Goal: Information Seeking & Learning: Learn about a topic

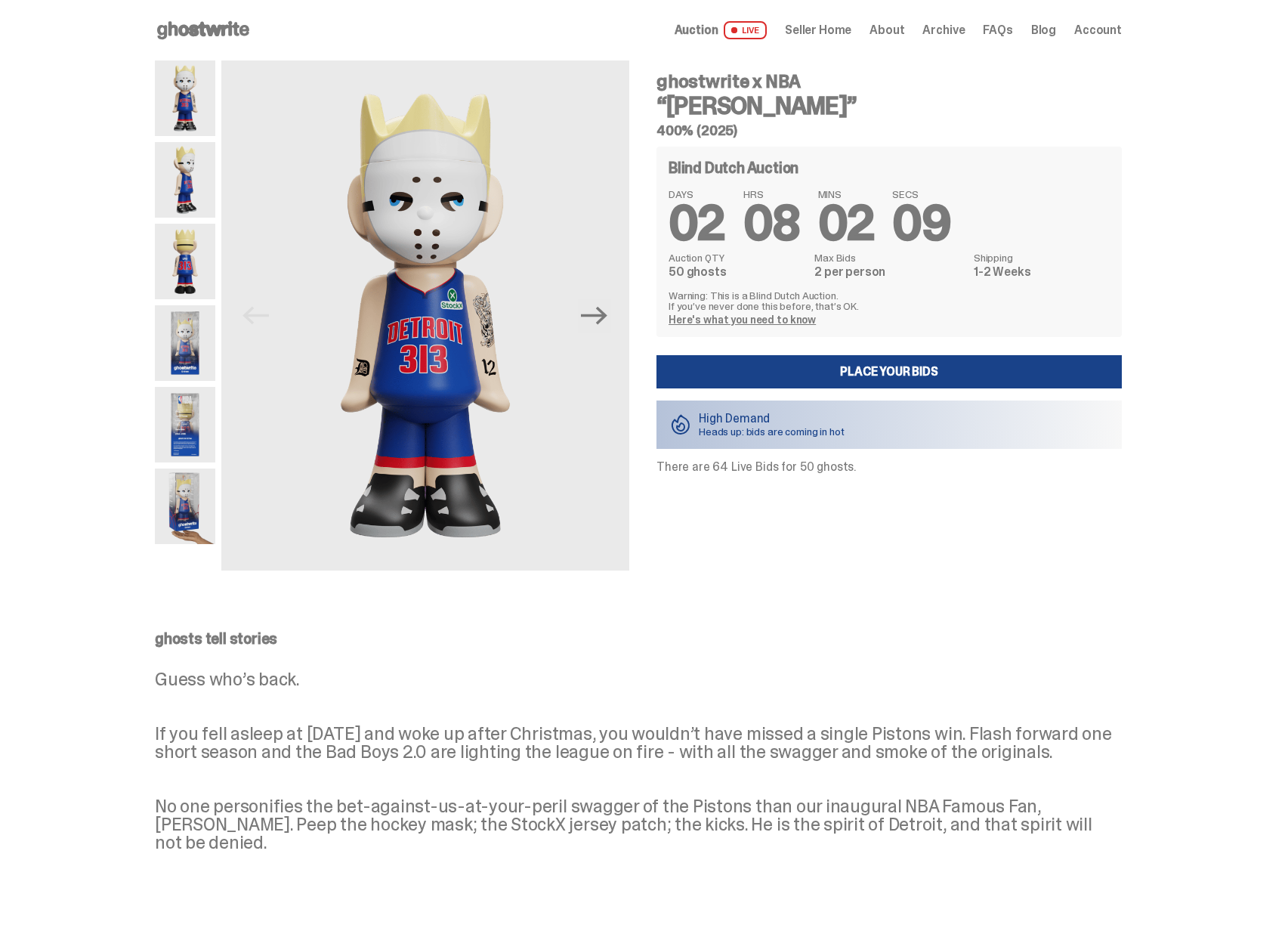
click at [239, 30] on icon at bounding box center [203, 29] width 97 height 25
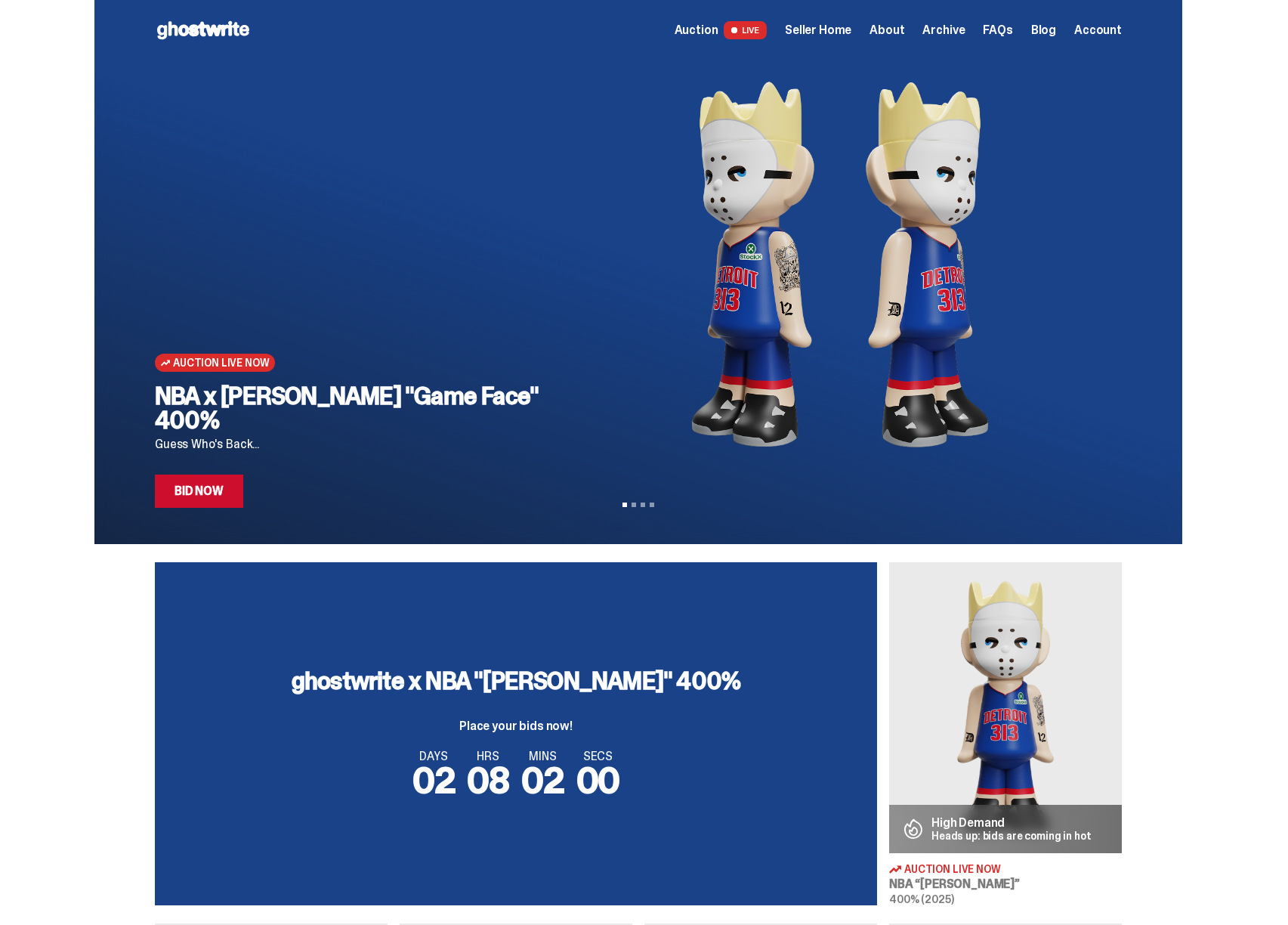
click at [733, 31] on link "Auction LIVE" at bounding box center [721, 30] width 92 height 18
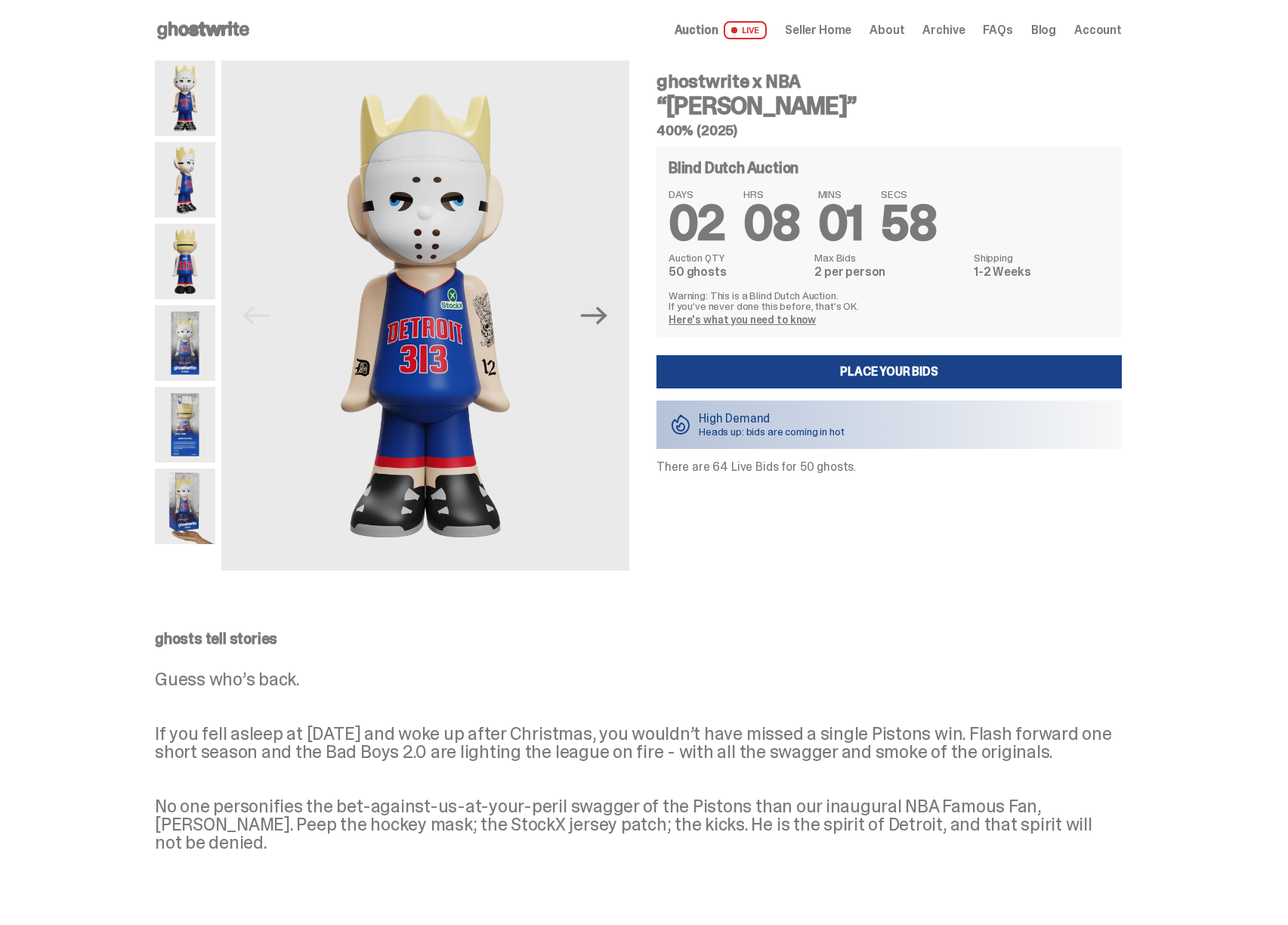
click at [199, 37] on icon at bounding box center [203, 29] width 97 height 25
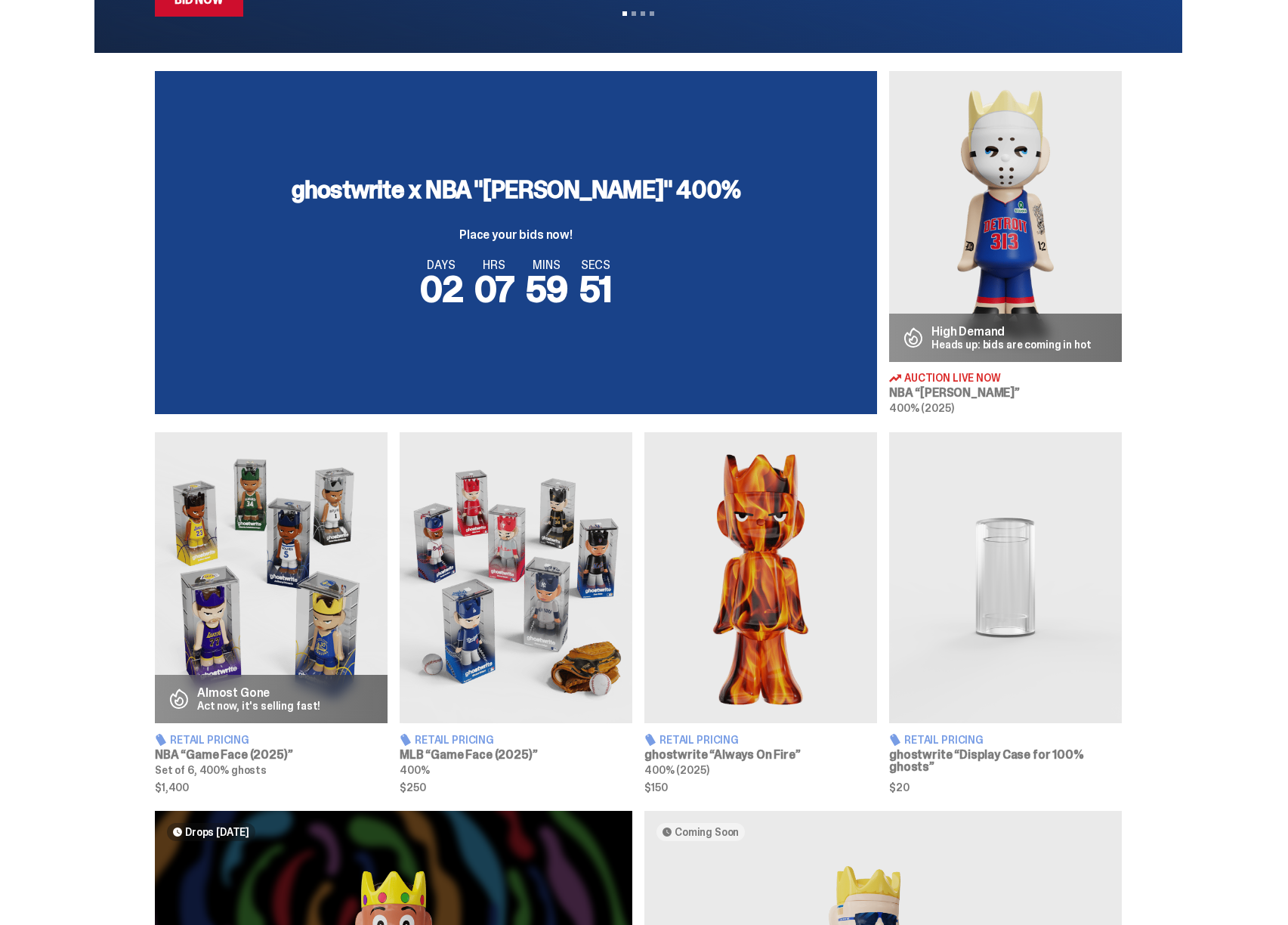
scroll to position [497, 0]
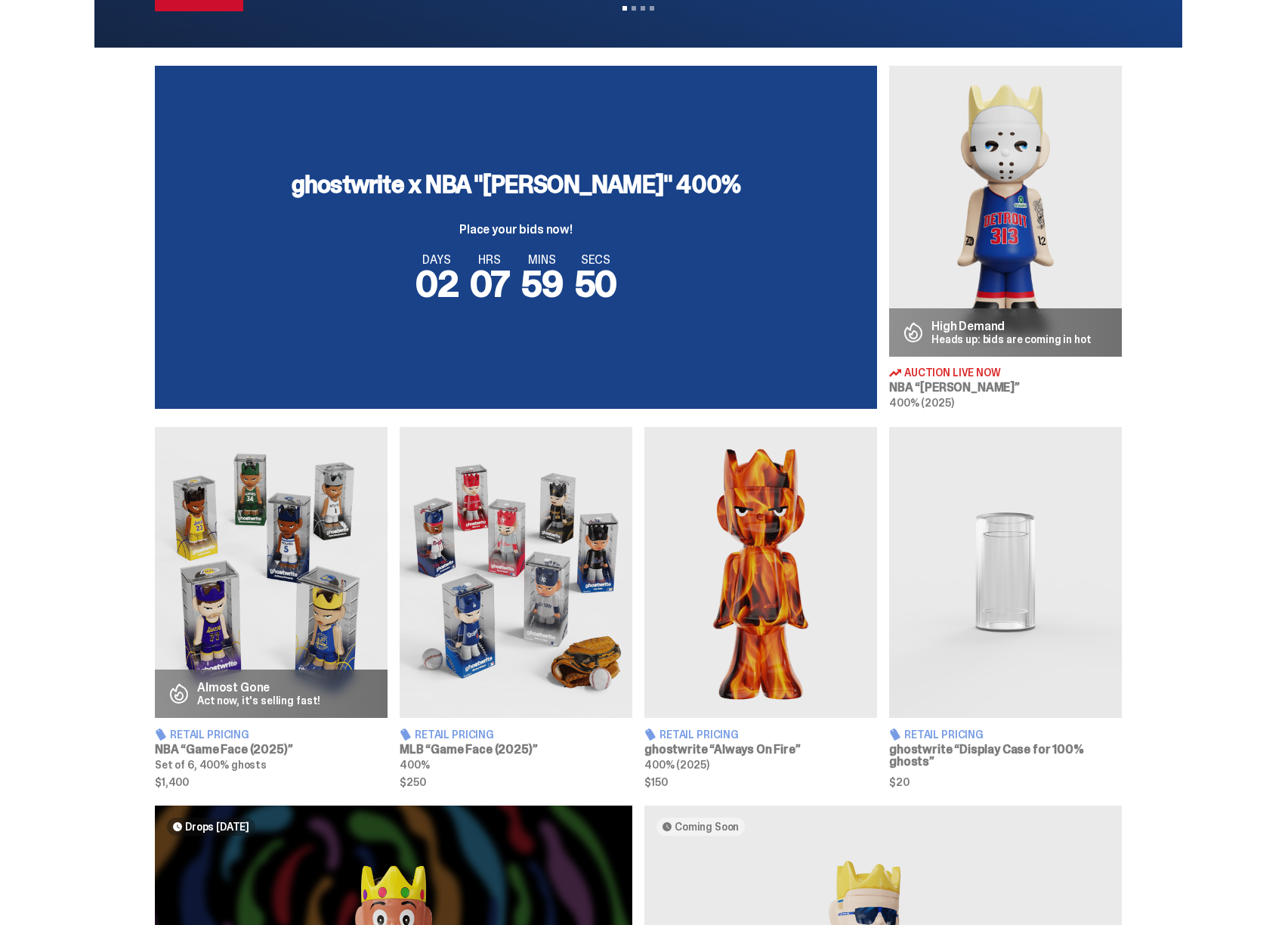
click at [648, 789] on div "ghostwrite x NBA "[PERSON_NAME]" 400% Place your bids now! DAYS 02 HRS 07 MINS …" at bounding box center [638, 916] width 1277 height 1702
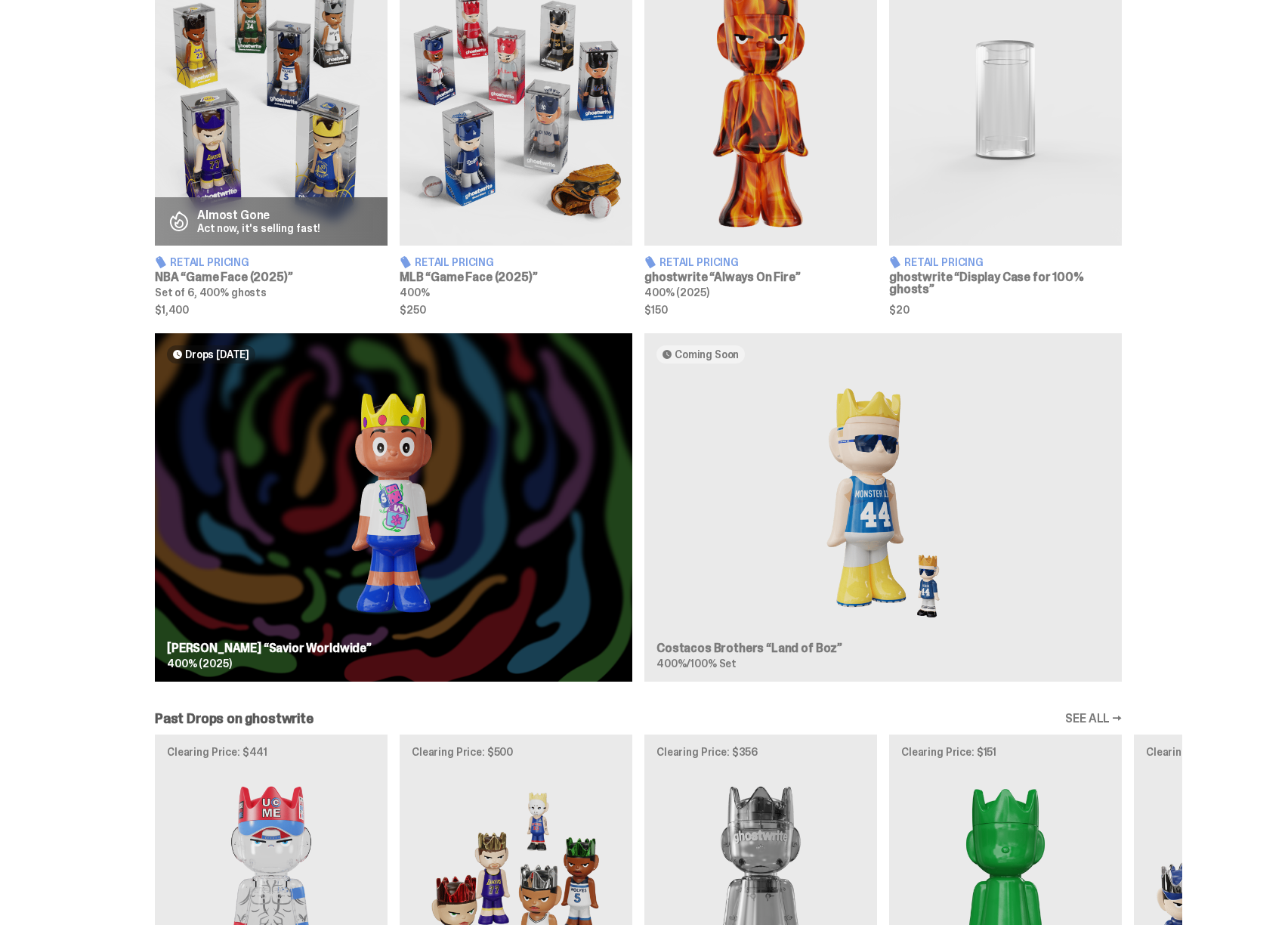
scroll to position [1016, 0]
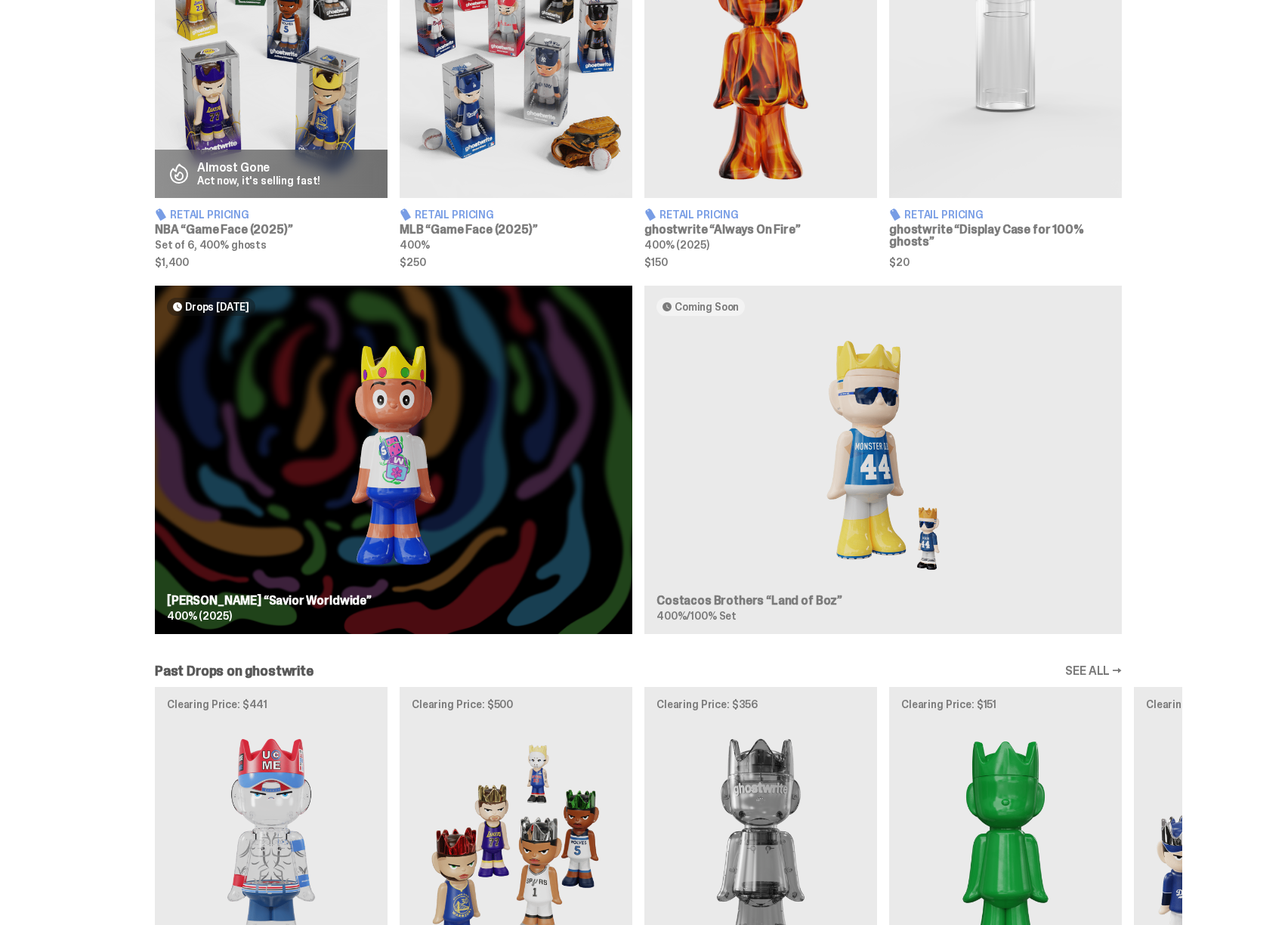
click at [703, 533] on div "Drops [DATE] [PERSON_NAME] “Savior Worldwide” 400% (2025) Coming Soon Costacos …" at bounding box center [638, 466] width 1088 height 361
click at [865, 600] on div "Drops [DATE] [PERSON_NAME] “Savior Worldwide” 400% (2025) Coming Soon Costacos …" at bounding box center [638, 466] width 1088 height 361
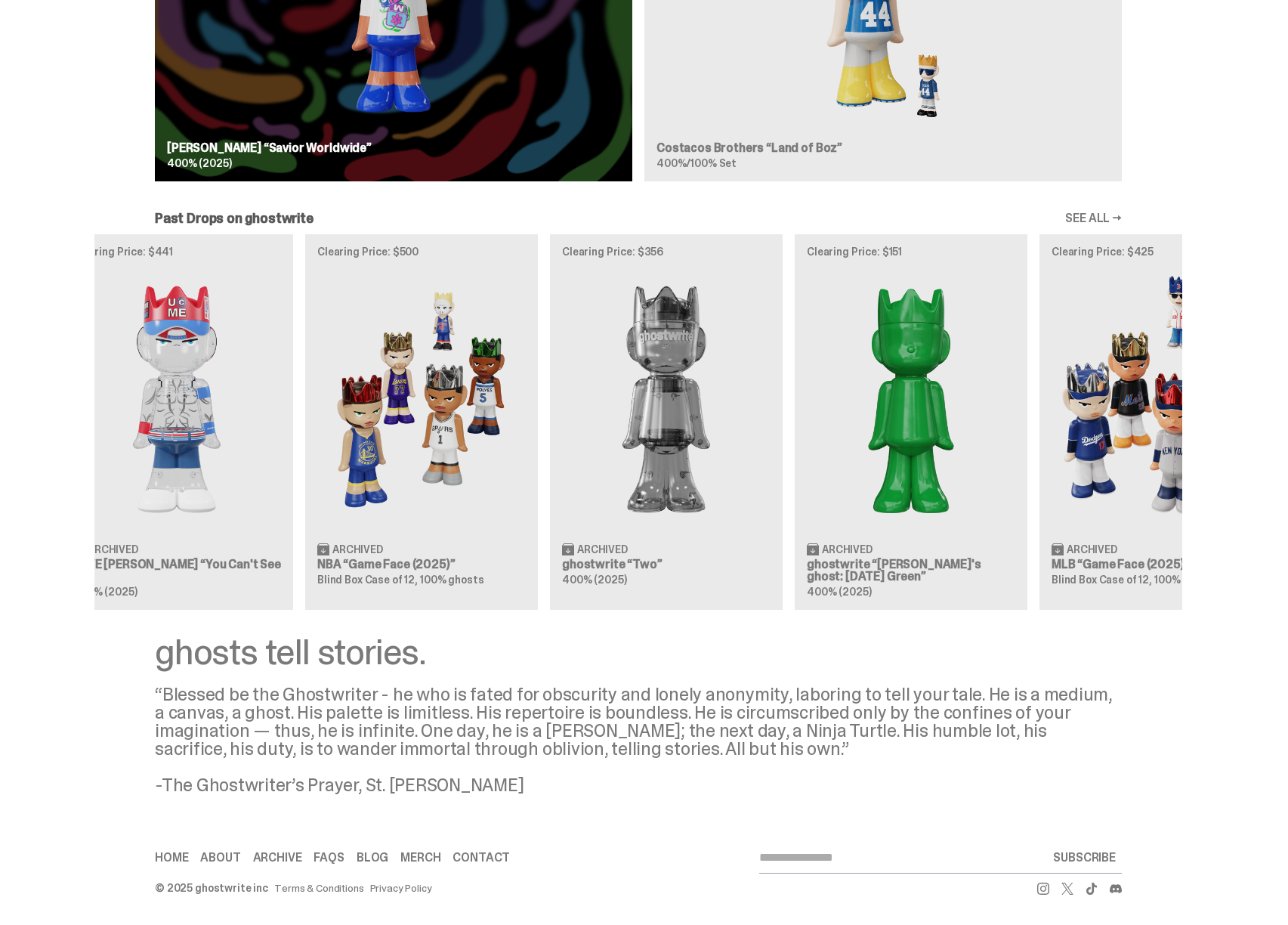
scroll to position [0, 0]
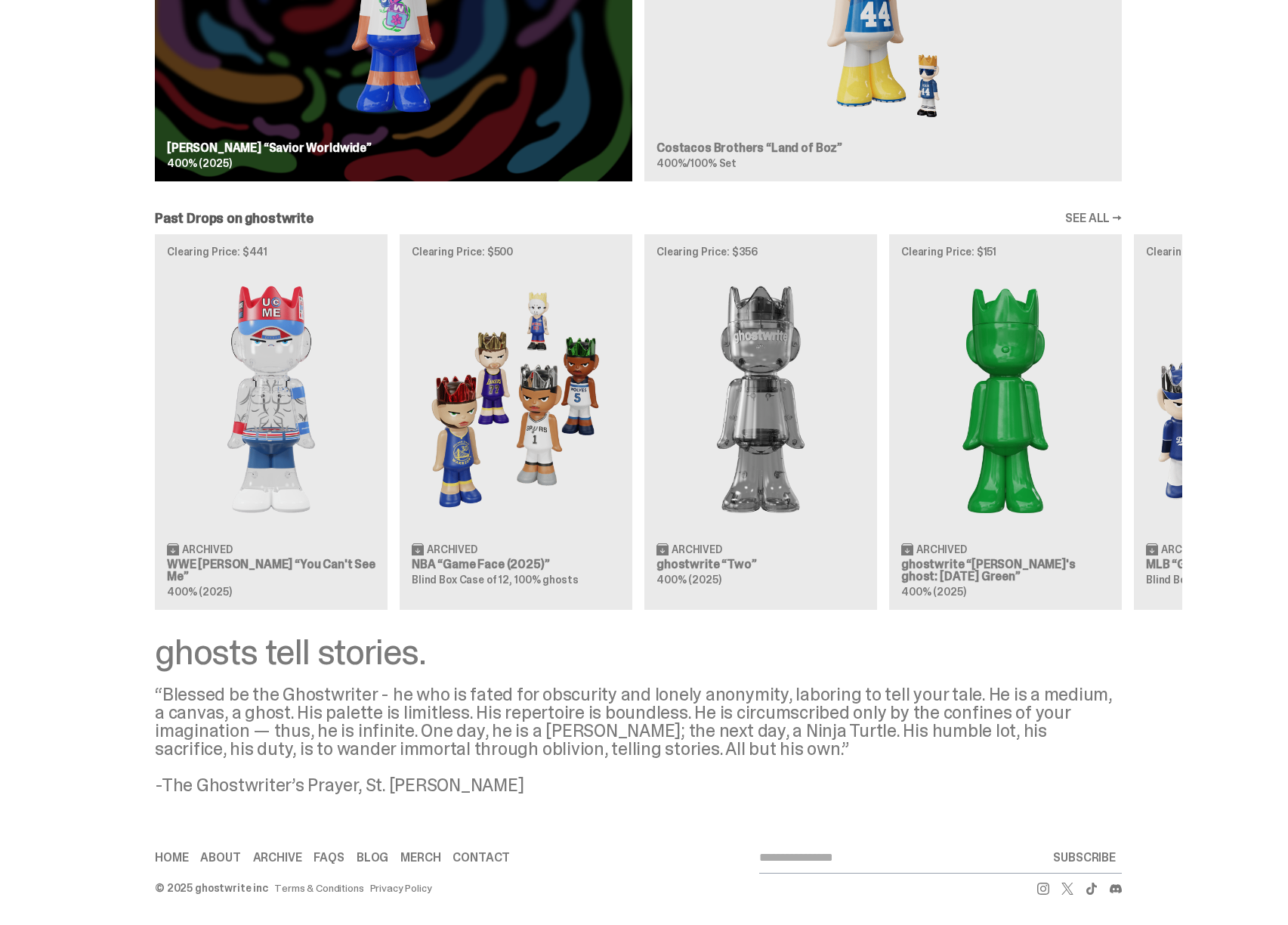
click at [812, 478] on div "Clearing Price: $441 Archived WWE [PERSON_NAME] “You Can't See Me” 400% (2025) …" at bounding box center [638, 422] width 1088 height 375
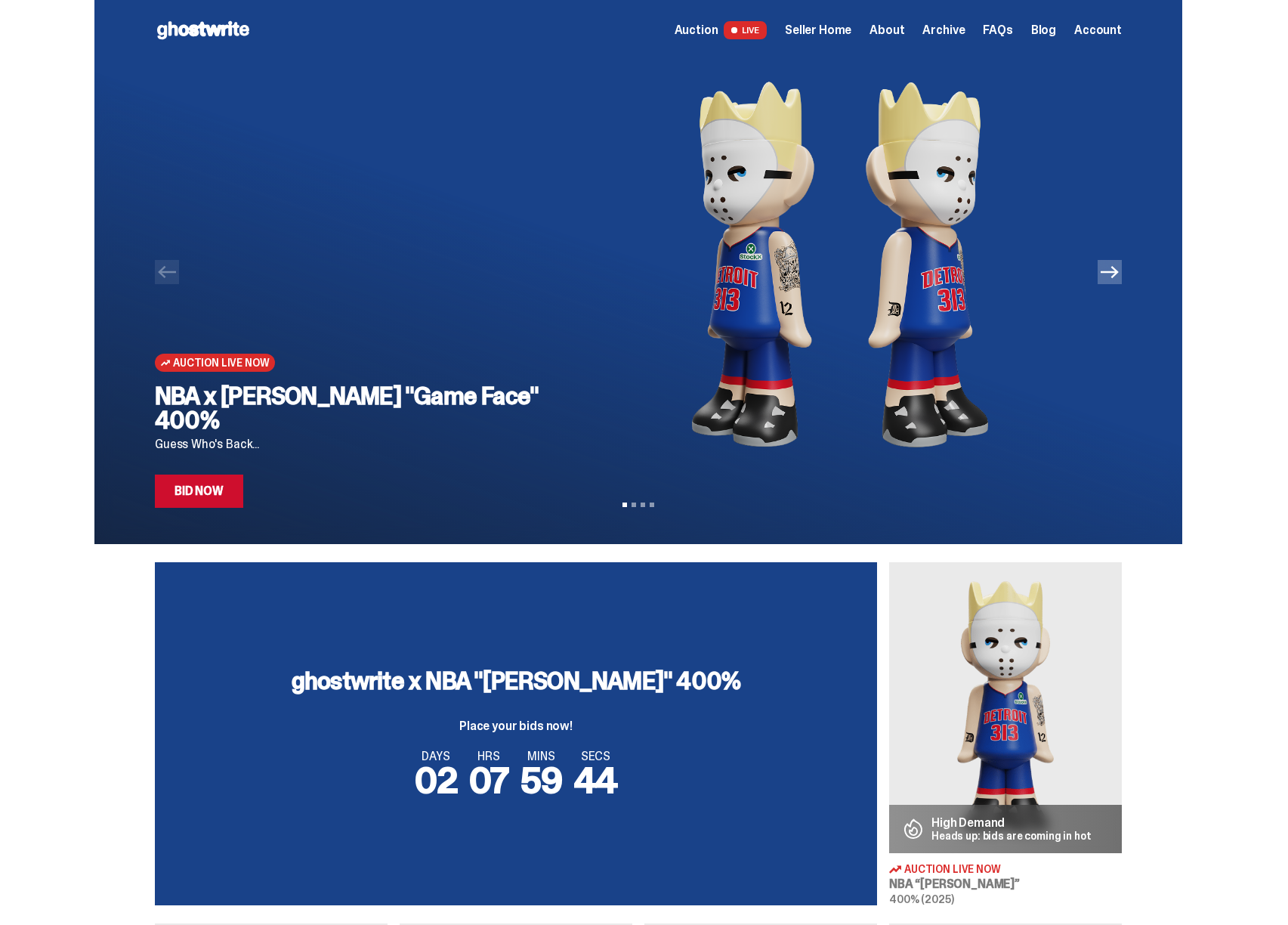
click at [691, 375] on img at bounding box center [840, 265] width 516 height 408
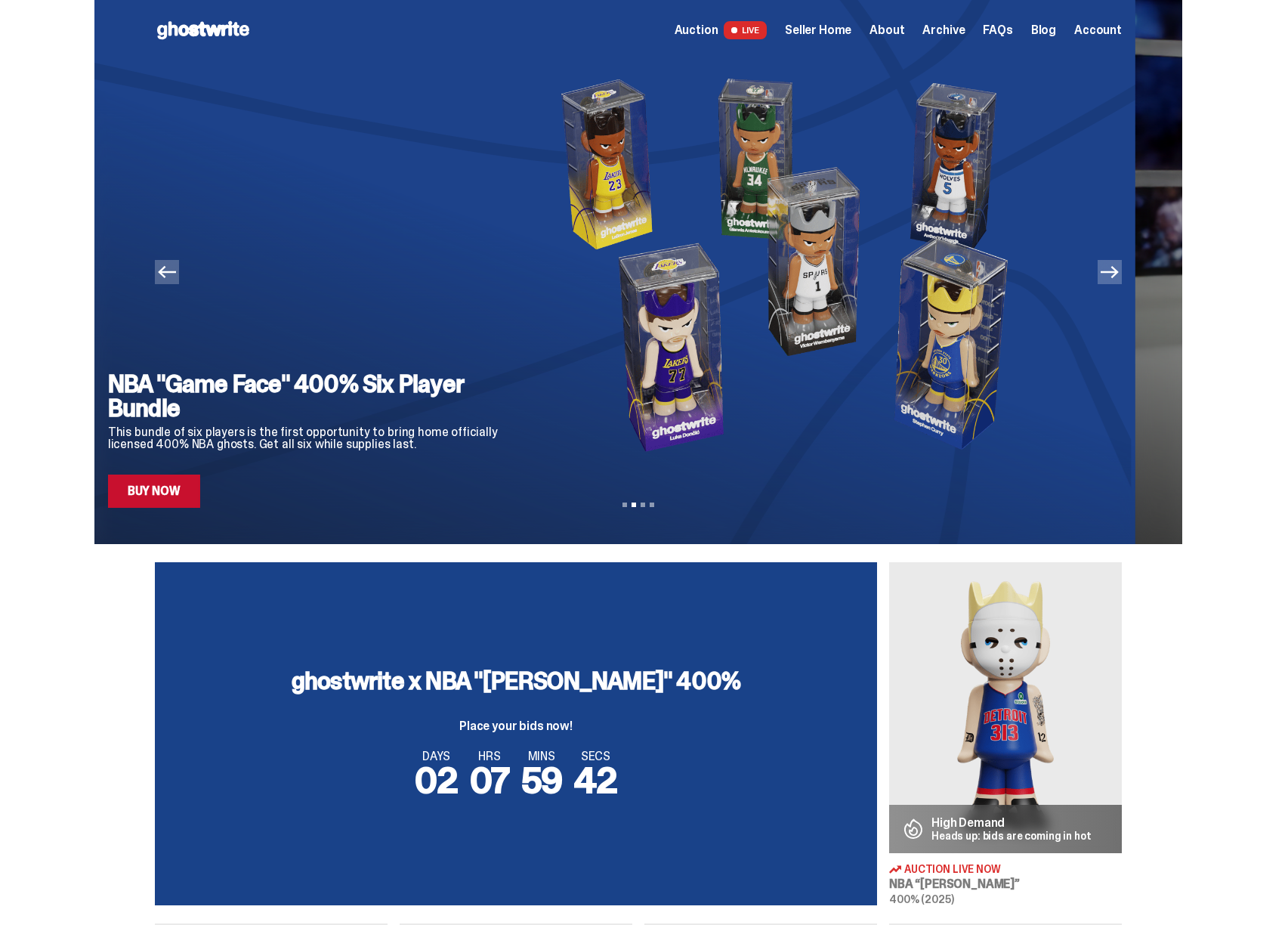
click at [815, 340] on img at bounding box center [793, 265] width 516 height 408
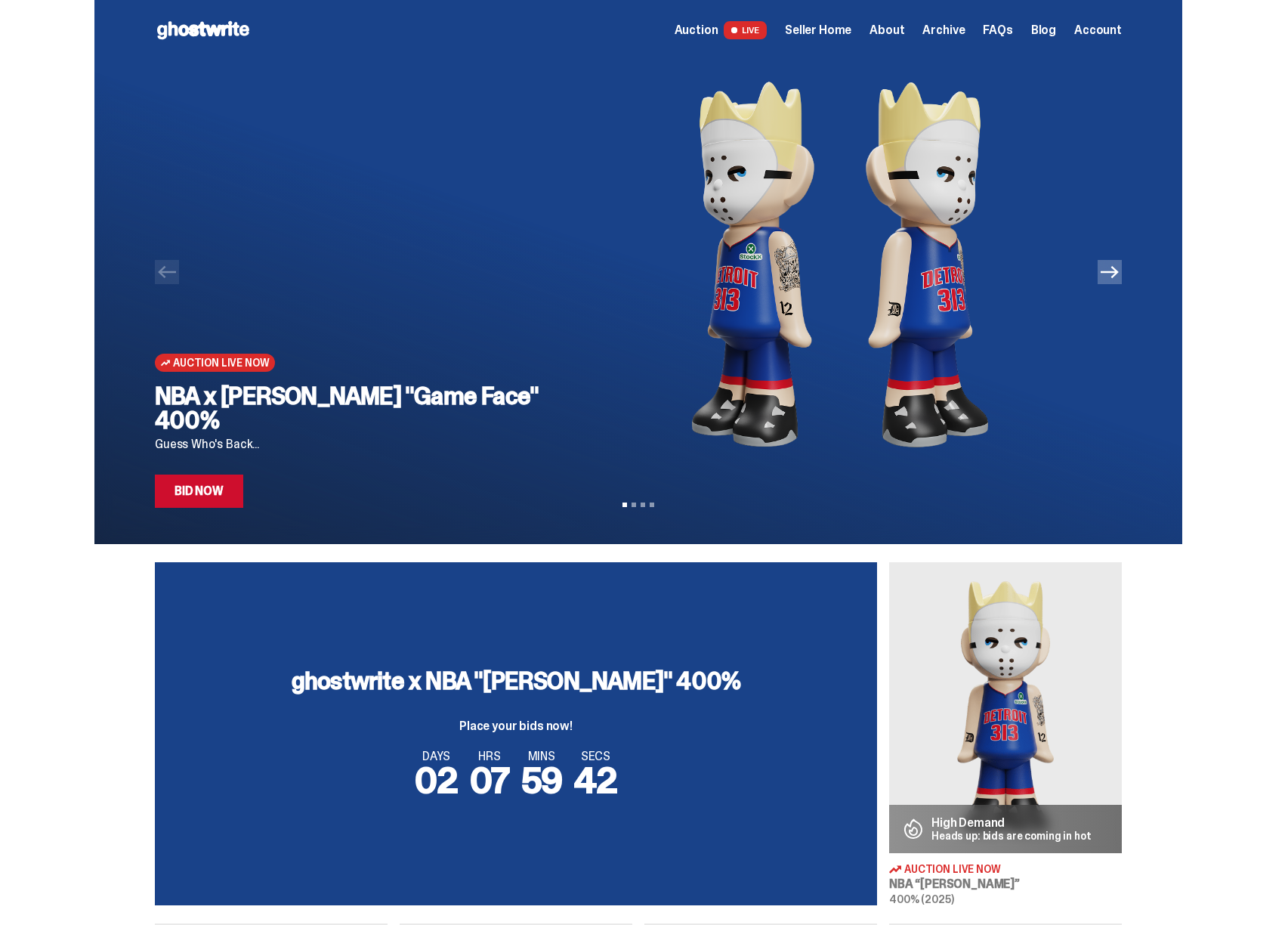
click at [756, 340] on img at bounding box center [840, 265] width 516 height 408
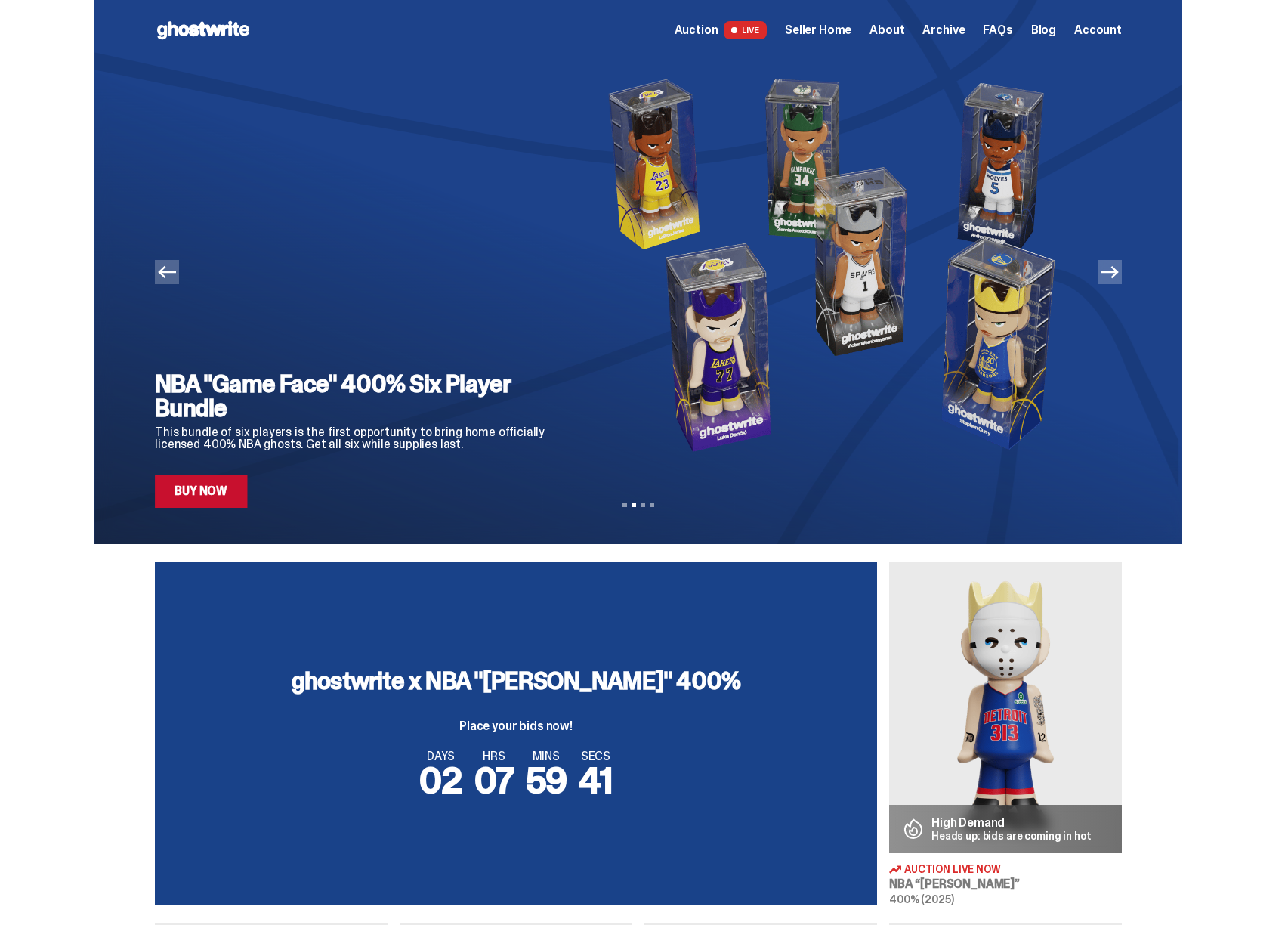
click at [668, 350] on img at bounding box center [840, 265] width 516 height 408
